Goal: Information Seeking & Learning: Learn about a topic

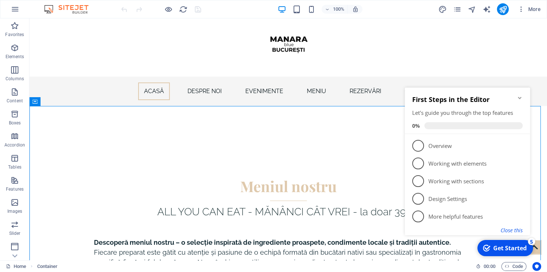
click at [508, 229] on button "Close this" at bounding box center [512, 230] width 22 height 7
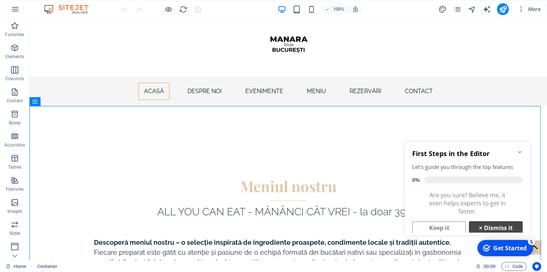
click at [479, 225] on link "× Dismiss it" at bounding box center [496, 227] width 54 height 13
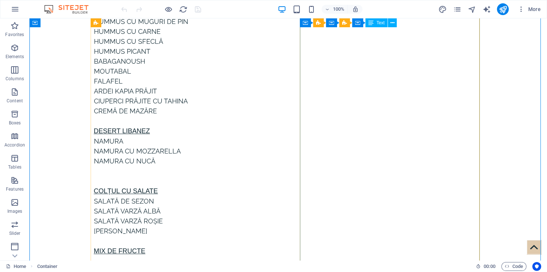
scroll to position [778, 0]
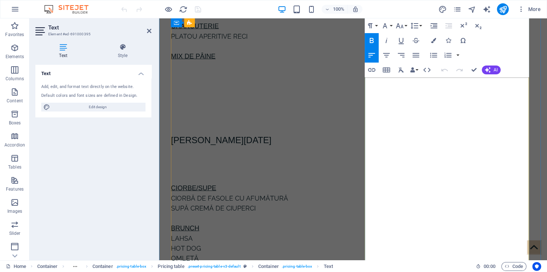
scroll to position [1440, 0]
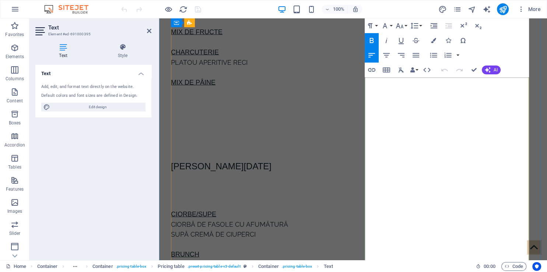
drag, startPoint x: 428, startPoint y: 156, endPoint x: 471, endPoint y: 157, distance: 42.7
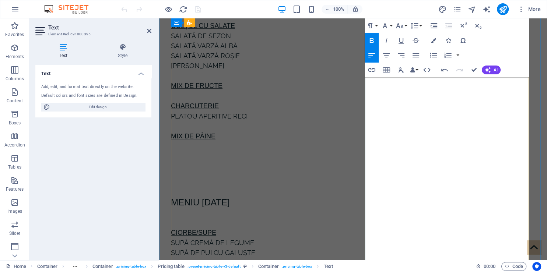
scroll to position [740, 0]
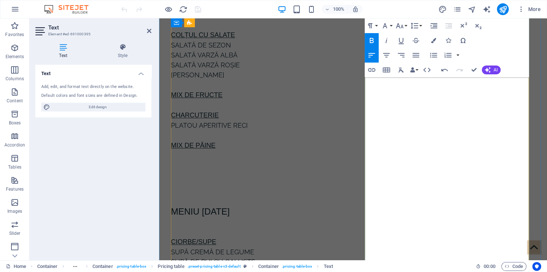
drag, startPoint x: 414, startPoint y: 202, endPoint x: 485, endPoint y: 199, distance: 71.9
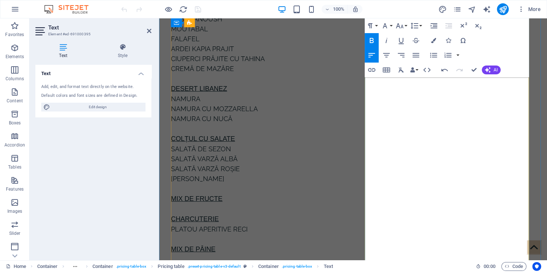
scroll to position [2140, 0]
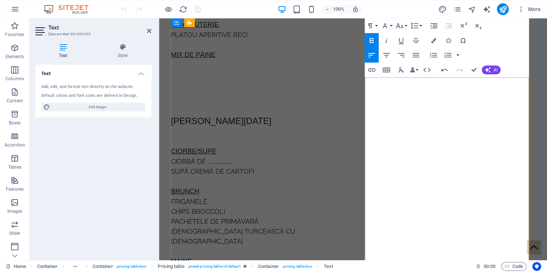
drag, startPoint x: 403, startPoint y: 113, endPoint x: 483, endPoint y: 113, distance: 79.6
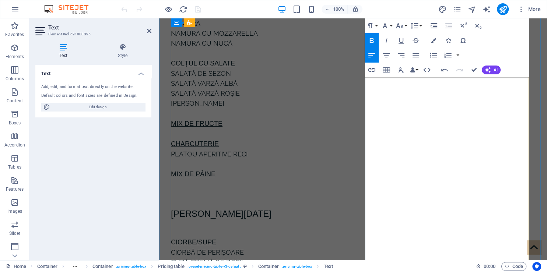
scroll to position [2684, 0]
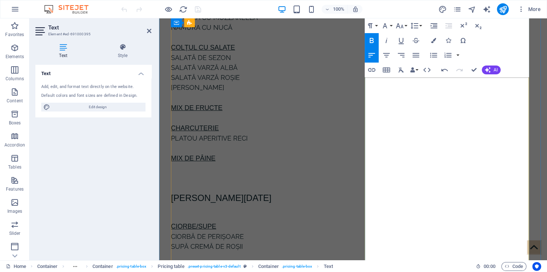
drag, startPoint x: 416, startPoint y: 181, endPoint x: 471, endPoint y: 180, distance: 55.3
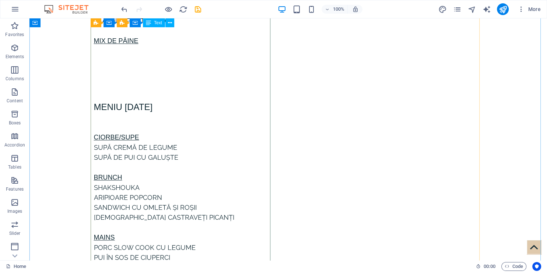
scroll to position [856, 0]
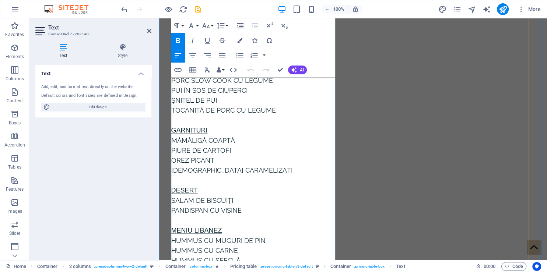
scroll to position [740, 0]
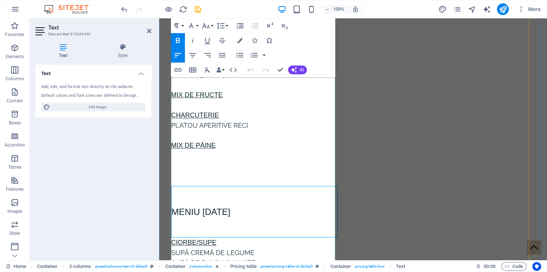
drag, startPoint x: 221, startPoint y: 209, endPoint x: 284, endPoint y: 207, distance: 63.0
click at [284, 210] on h3 "Meniu [DATE]" at bounding box center [255, 211] width 166 height 15
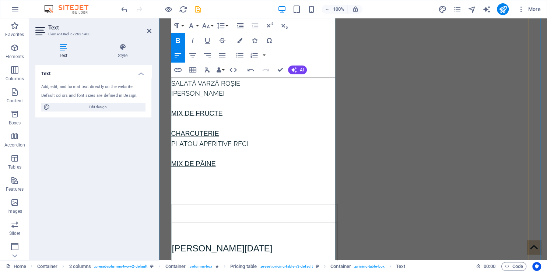
scroll to position [1362, 0]
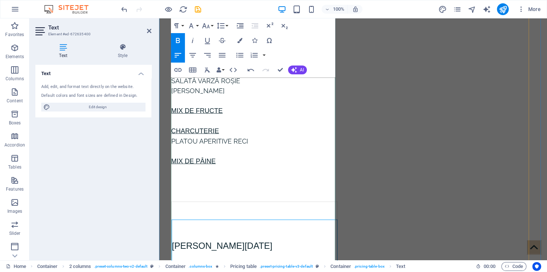
drag, startPoint x: 232, startPoint y: 245, endPoint x: 319, endPoint y: 248, distance: 87.0
click at [319, 248] on h3 "[PERSON_NAME][DATE]" at bounding box center [254, 245] width 165 height 15
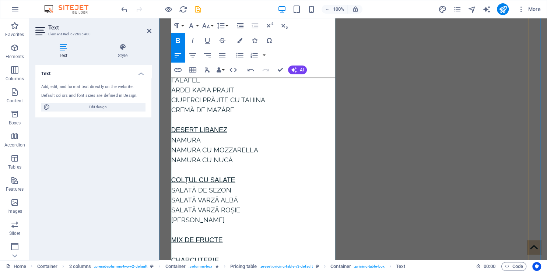
scroll to position [2140, 0]
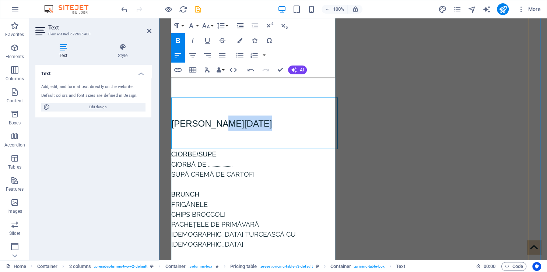
drag, startPoint x: 236, startPoint y: 124, endPoint x: 301, endPoint y: 120, distance: 65.0
click at [298, 125] on h3 "[PERSON_NAME][DATE]" at bounding box center [255, 123] width 166 height 15
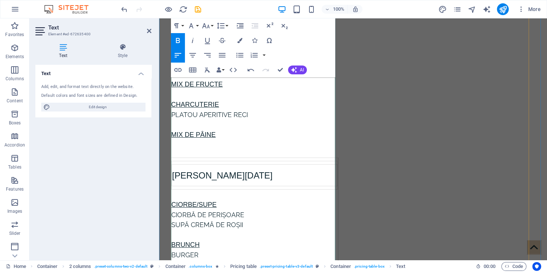
scroll to position [2684, 0]
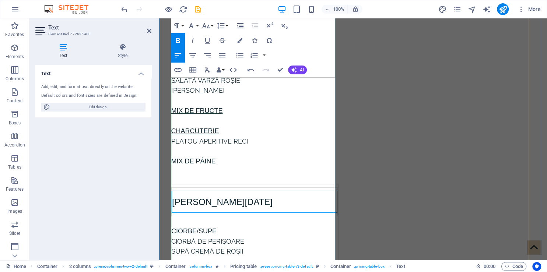
drag, startPoint x: 311, startPoint y: 191, endPoint x: 314, endPoint y: 189, distance: 3.8
click at [313, 194] on h3 "[PERSON_NAME][DATE]" at bounding box center [254, 201] width 165 height 15
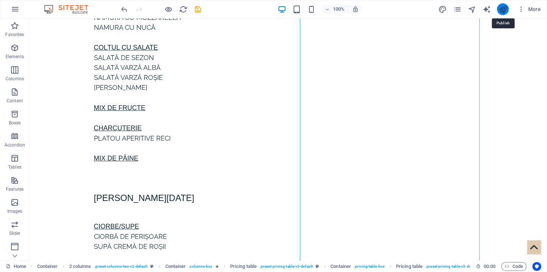
click at [502, 9] on icon "publish" at bounding box center [502, 9] width 8 height 8
